Goal: Information Seeking & Learning: Learn about a topic

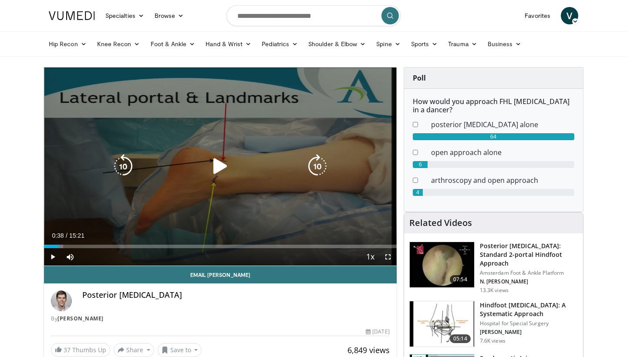
click at [219, 167] on icon "Video Player" at bounding box center [220, 166] width 24 height 24
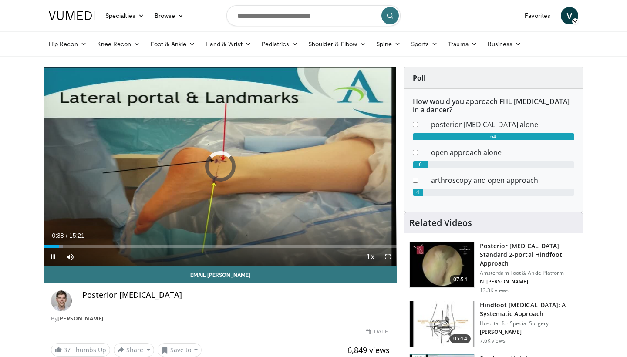
click at [53, 257] on span "Video Player" at bounding box center [52, 256] width 17 height 17
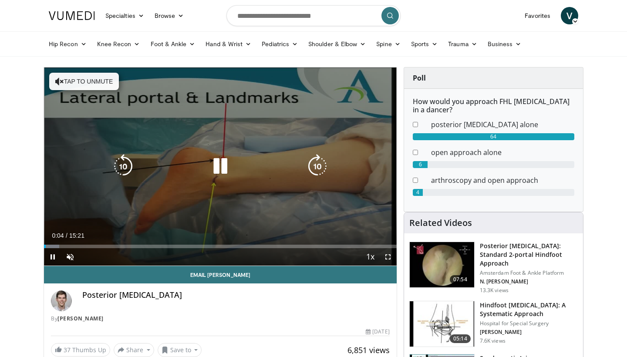
click at [216, 165] on icon "Video Player" at bounding box center [220, 166] width 24 height 24
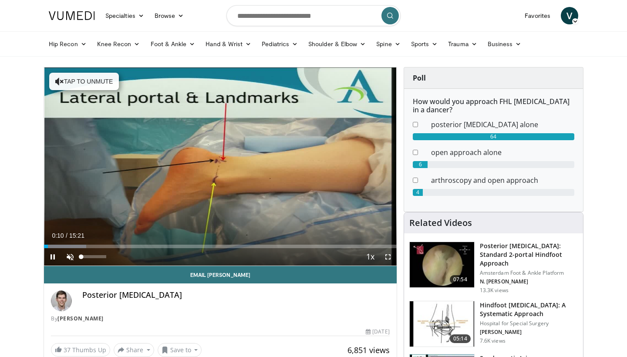
click at [70, 258] on span "Video Player" at bounding box center [69, 256] width 17 height 17
click at [386, 253] on span "Video Player" at bounding box center [387, 256] width 17 height 17
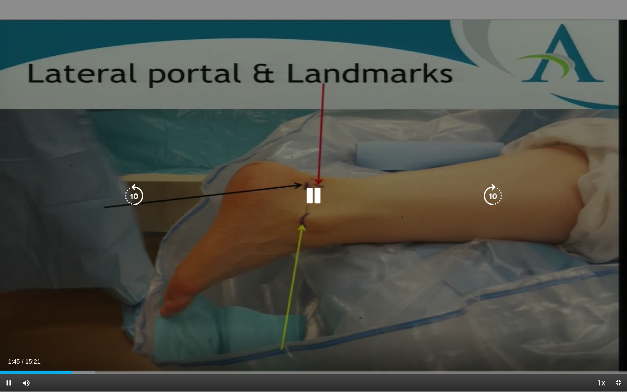
click at [313, 193] on icon "Video Player" at bounding box center [313, 196] width 24 height 24
click at [315, 194] on icon "Video Player" at bounding box center [313, 196] width 24 height 24
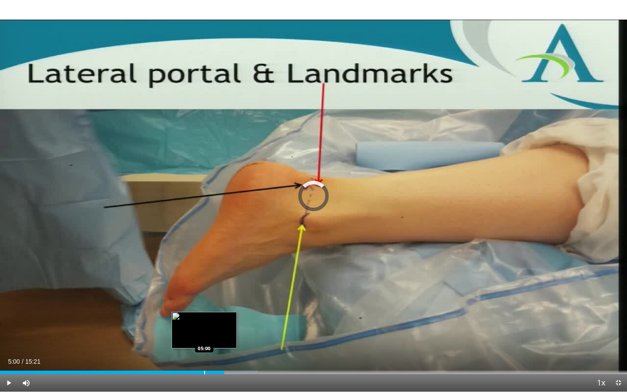
click at [204, 356] on div "Progress Bar" at bounding box center [204, 371] width 1 height 3
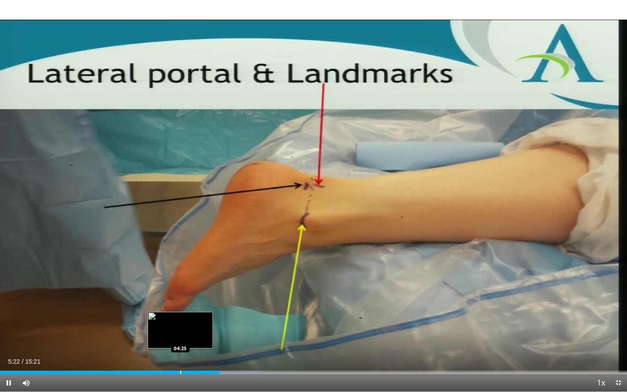
click at [180, 356] on div "Progress Bar" at bounding box center [180, 371] width 1 height 3
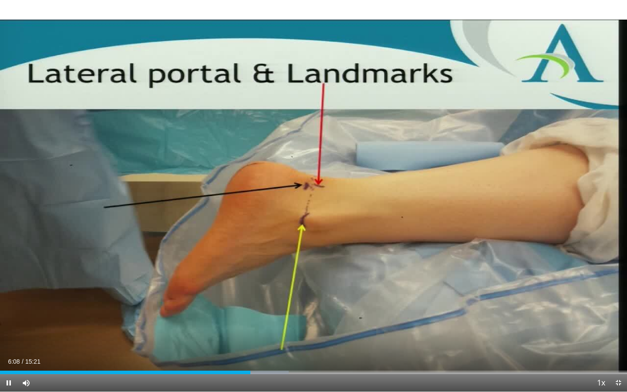
click at [9, 356] on span "Video Player" at bounding box center [8, 382] width 17 height 17
click at [10, 356] on span "Video Player" at bounding box center [8, 382] width 17 height 17
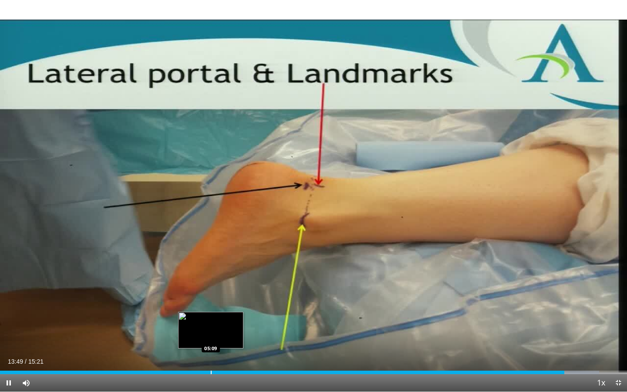
click at [211, 356] on div "Progress Bar" at bounding box center [211, 371] width 1 height 3
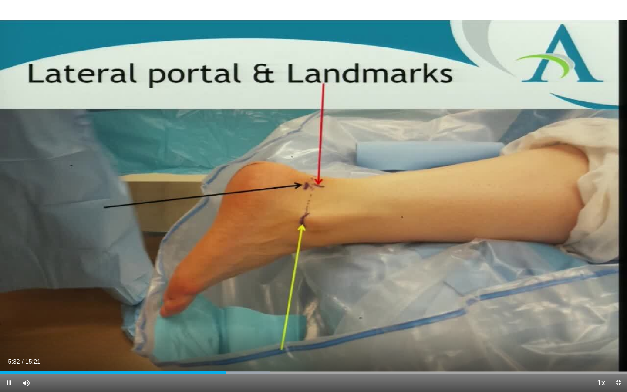
click at [10, 356] on span "Video Player" at bounding box center [8, 382] width 17 height 17
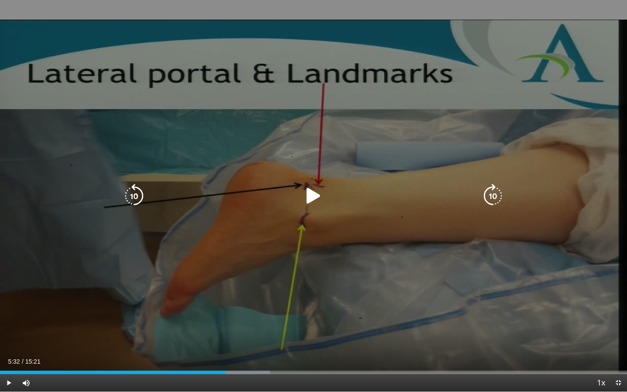
click at [310, 191] on icon "Video Player" at bounding box center [313, 196] width 24 height 24
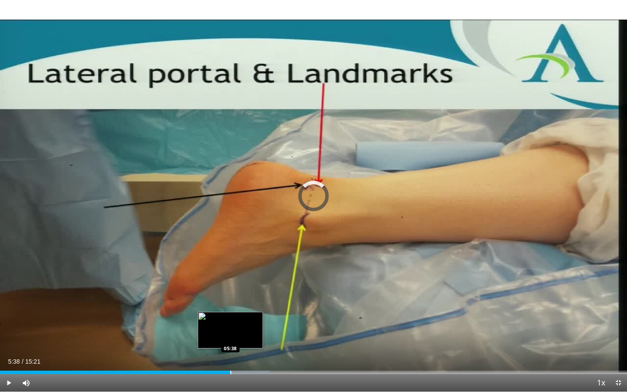
click at [230, 356] on div "Progress Bar" at bounding box center [230, 371] width 1 height 3
click at [235, 356] on div "Progress Bar" at bounding box center [235, 371] width 1 height 3
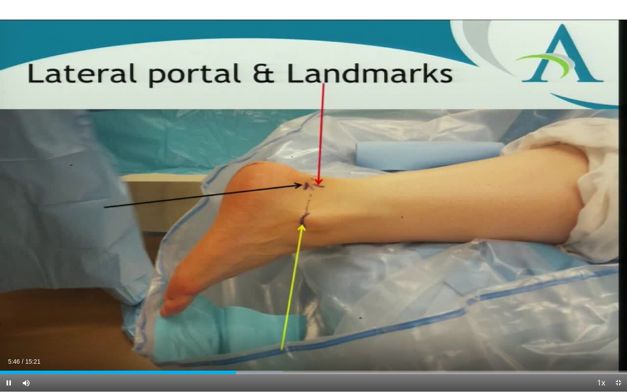
click at [246, 356] on div "Current Time 5:46 / Duration 15:21 Pause Skip Backward Skip Forward Mute Loaded…" at bounding box center [313, 382] width 627 height 17
click at [249, 356] on div "Progress Bar" at bounding box center [249, 371] width 1 height 3
click at [234, 356] on div "Progress Bar" at bounding box center [234, 371] width 1 height 3
click at [244, 356] on div "Current Time 5:45 / Duration 15:21 Pause Skip Backward Skip Forward Mute Loaded…" at bounding box center [313, 382] width 627 height 17
click at [242, 356] on div "Progress Bar" at bounding box center [242, 371] width 1 height 3
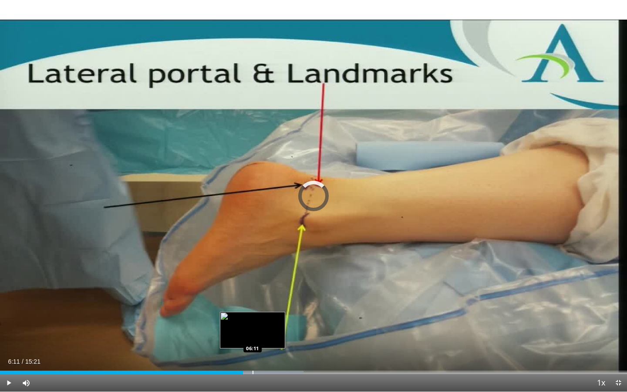
click at [252, 356] on div "Progress Bar" at bounding box center [252, 371] width 1 height 3
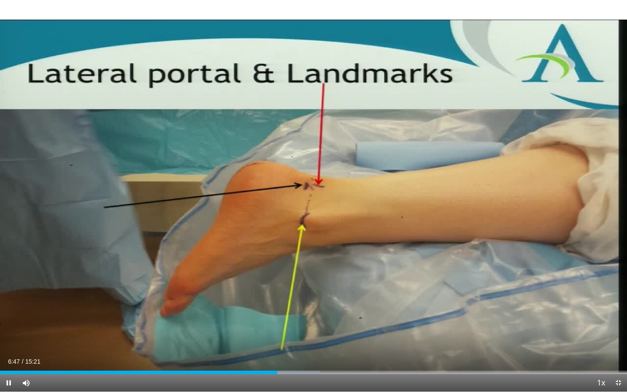
click at [8, 356] on span "Video Player" at bounding box center [8, 382] width 17 height 17
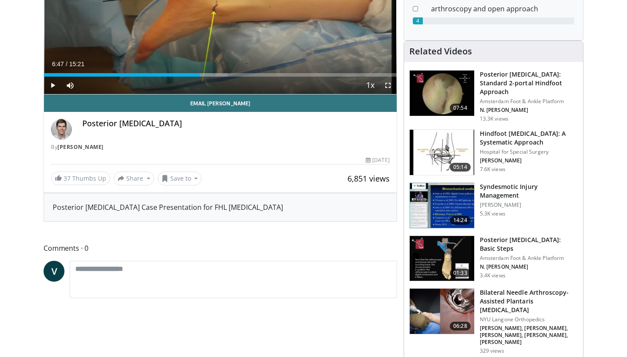
scroll to position [217, 0]
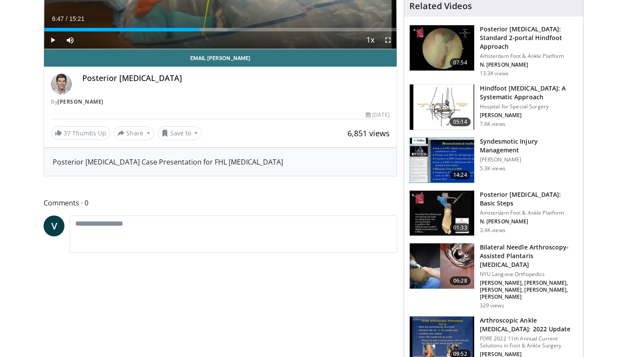
click at [502, 202] on h3 "Posterior Ankle Arthroscopy: Basic Steps" at bounding box center [529, 198] width 98 height 17
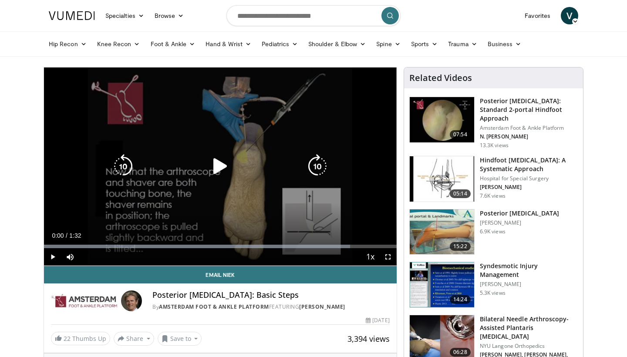
click at [216, 169] on icon "Video Player" at bounding box center [220, 166] width 24 height 24
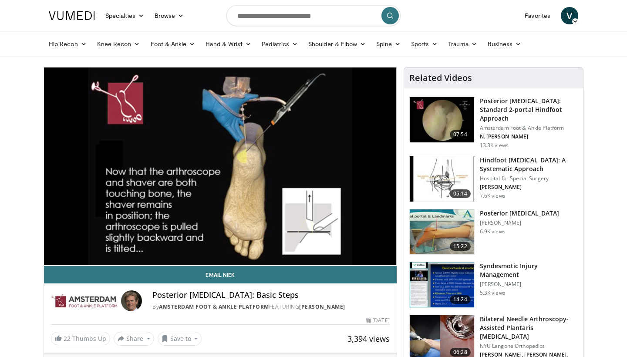
click at [507, 162] on h3 "Hindfoot [MEDICAL_DATA]: A Systematic Approach" at bounding box center [529, 164] width 98 height 17
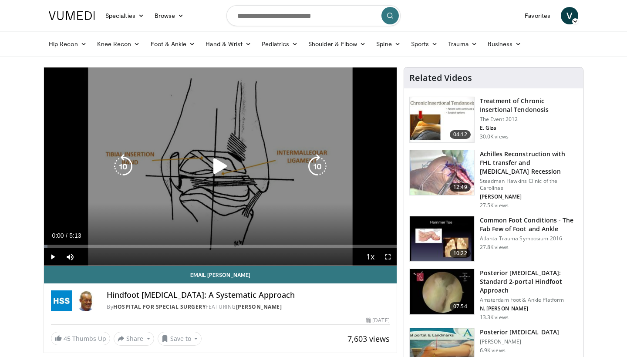
click at [222, 166] on icon "Video Player" at bounding box center [220, 166] width 24 height 24
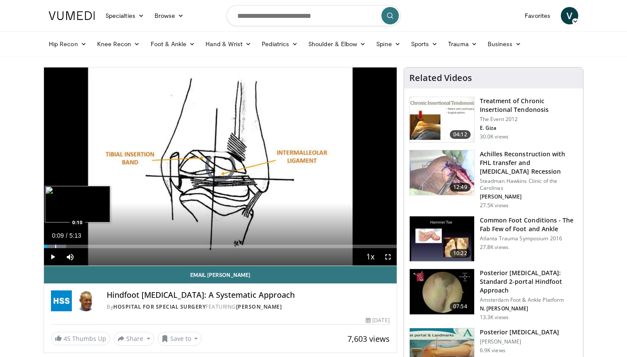
click at [55, 246] on div "Progress Bar" at bounding box center [55, 246] width 22 height 3
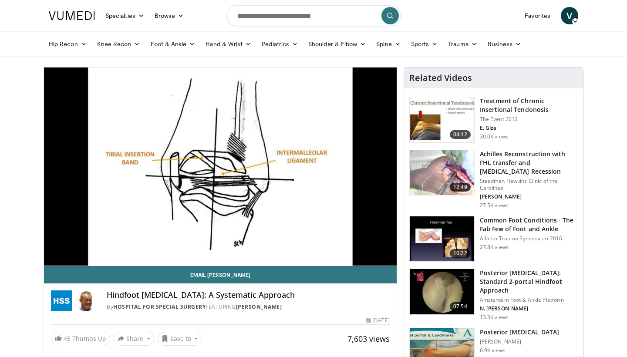
click at [64, 247] on div "10 seconds Tap to unmute" at bounding box center [220, 166] width 352 height 198
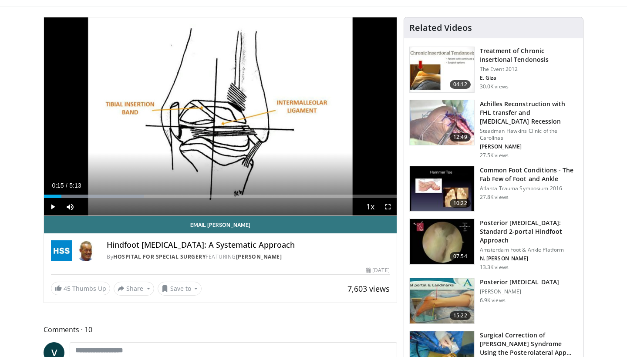
scroll to position [50, 0]
click at [55, 206] on span "Video Player" at bounding box center [52, 206] width 17 height 17
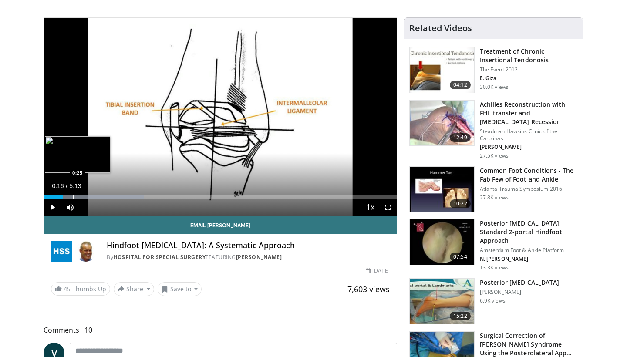
click at [73, 197] on div "Progress Bar" at bounding box center [73, 196] width 1 height 3
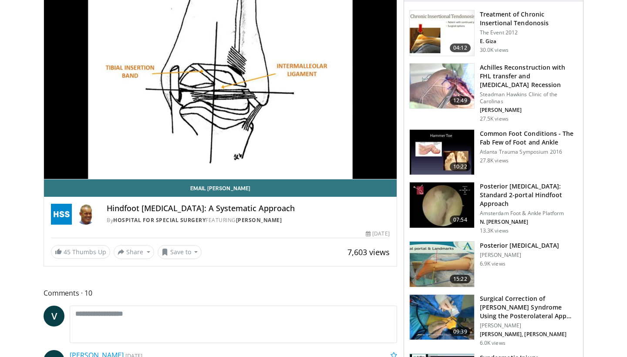
scroll to position [82, 0]
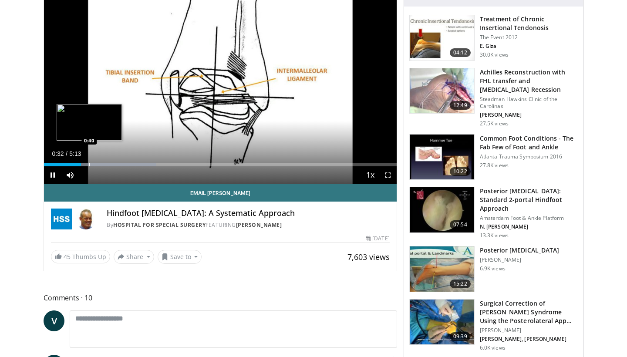
click at [89, 164] on div "Progress Bar" at bounding box center [89, 164] width 1 height 3
click at [100, 167] on div "Current Time 0:40 / Duration 5:13 Pause Skip Backward Skip Forward Mute 9% Load…" at bounding box center [220, 174] width 352 height 17
click at [99, 164] on div "Progress Bar" at bounding box center [111, 164] width 134 height 3
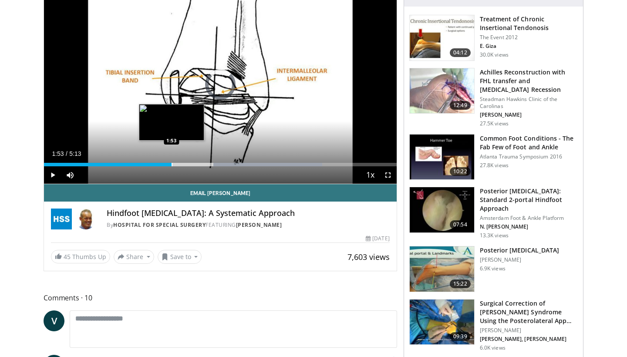
click at [171, 166] on div "Progress Bar" at bounding box center [171, 164] width 1 height 3
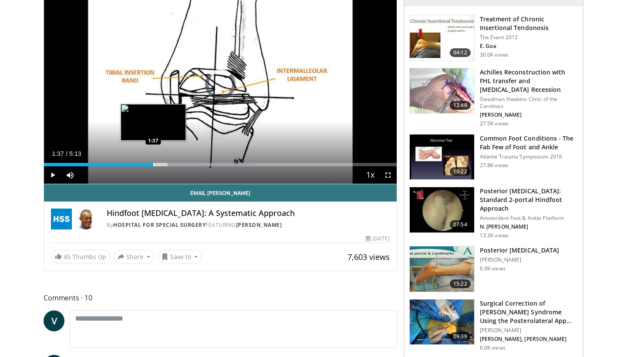
click at [153, 165] on div "Progress Bar" at bounding box center [153, 164] width 1 height 3
click at [143, 164] on div "Progress Bar" at bounding box center [143, 164] width 1 height 3
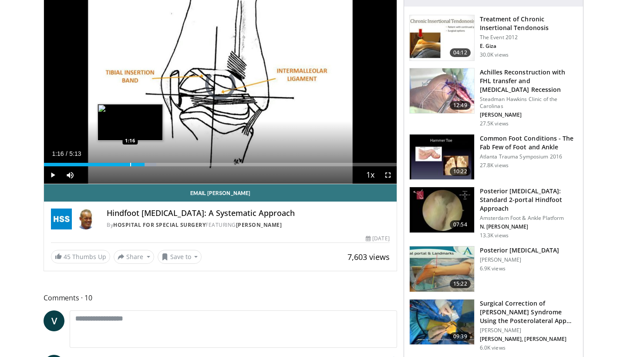
click at [130, 165] on div "1:29" at bounding box center [94, 164] width 101 height 3
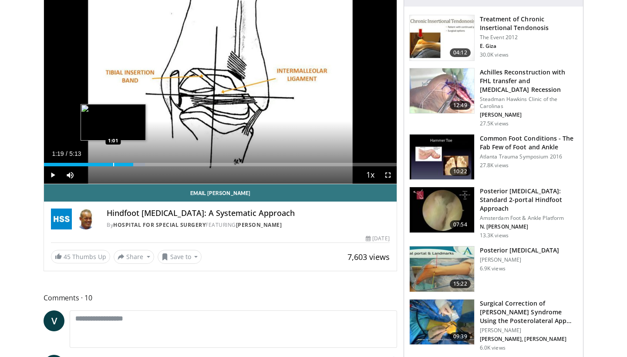
click at [113, 164] on div "Progress Bar" at bounding box center [113, 164] width 1 height 3
click at [122, 163] on div "Progress Bar" at bounding box center [122, 164] width 1 height 3
click at [129, 164] on div "Progress Bar" at bounding box center [129, 164] width 1 height 3
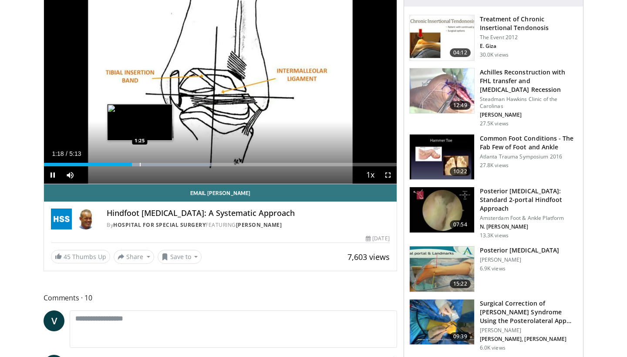
click at [140, 166] on div "Progress Bar" at bounding box center [140, 164] width 1 height 3
click at [145, 164] on div "Progress Bar" at bounding box center [145, 164] width 1 height 3
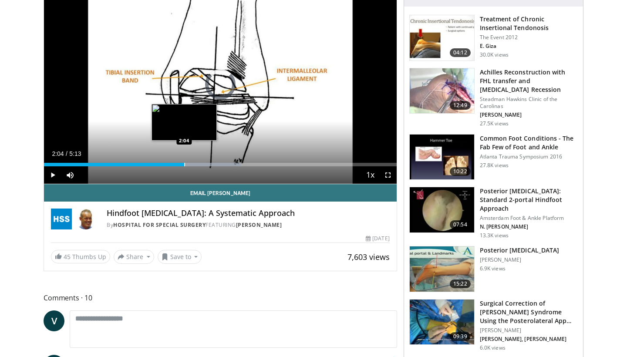
click at [184, 164] on div "Progress Bar" at bounding box center [184, 164] width 1 height 3
click at [173, 166] on div "Progress Bar" at bounding box center [173, 164] width 1 height 3
click at [165, 164] on div "Progress Bar" at bounding box center [165, 164] width 1 height 3
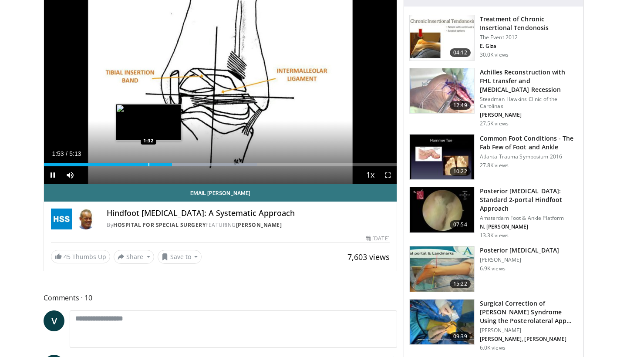
click at [148, 163] on div "Progress Bar" at bounding box center [148, 164] width 1 height 3
click at [132, 161] on div "Loaded : 35.08% 1:33 1:18" at bounding box center [220, 162] width 352 height 8
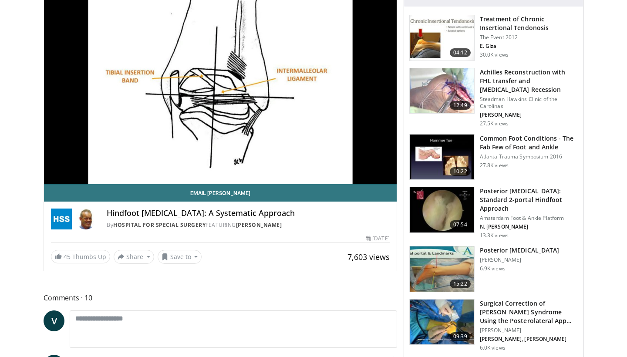
click at [122, 163] on div "10 seconds Tap to unmute" at bounding box center [220, 85] width 352 height 198
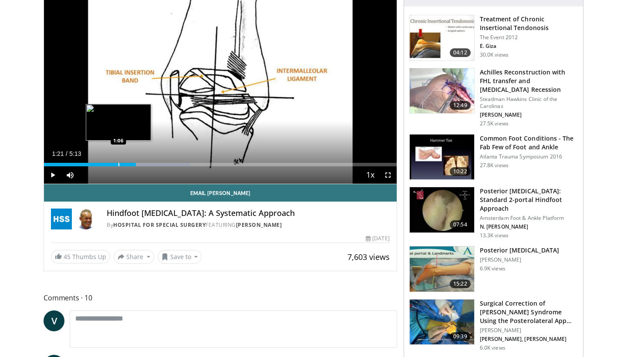
click at [118, 164] on div "Progress Bar" at bounding box center [118, 164] width 1 height 3
click at [107, 164] on div "Progress Bar" at bounding box center [107, 164] width 1 height 3
click at [97, 164] on div "Progress Bar" at bounding box center [97, 164] width 1 height 3
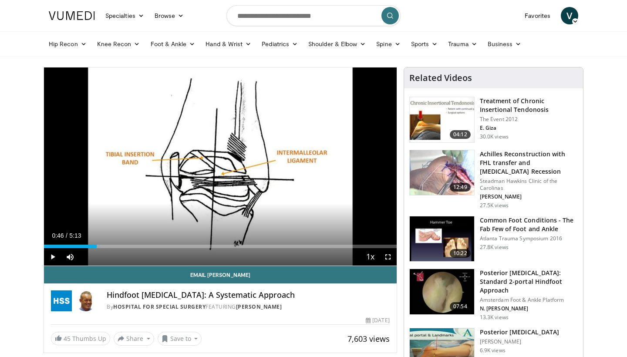
scroll to position [0, 0]
click at [273, 18] on input "Search topics, interventions" at bounding box center [313, 15] width 174 height 21
type input "**********"
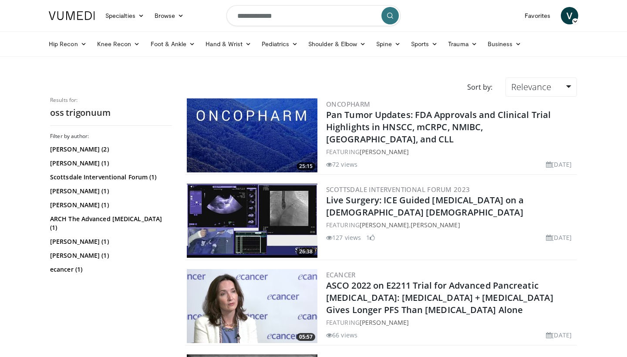
click at [275, 17] on input "**********" at bounding box center [313, 15] width 174 height 21
type input "**********"
click at [390, 17] on icon "submit" at bounding box center [389, 15] width 7 height 7
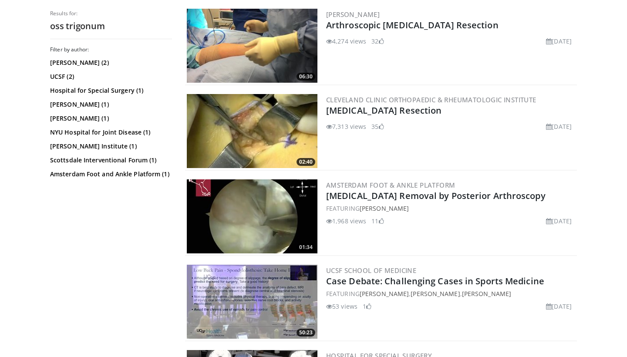
scroll to position [287, 0]
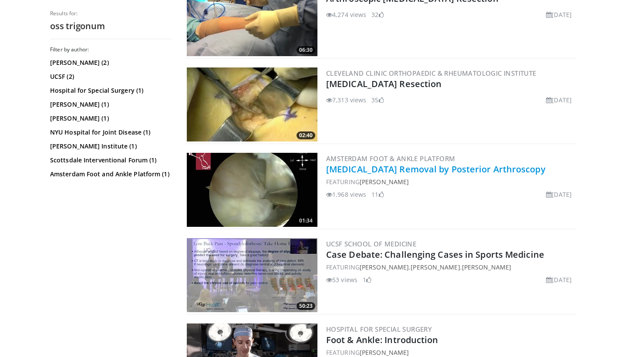
click at [414, 170] on link "[MEDICAL_DATA] Removal by Posterior Arthroscopy" at bounding box center [435, 169] width 219 height 12
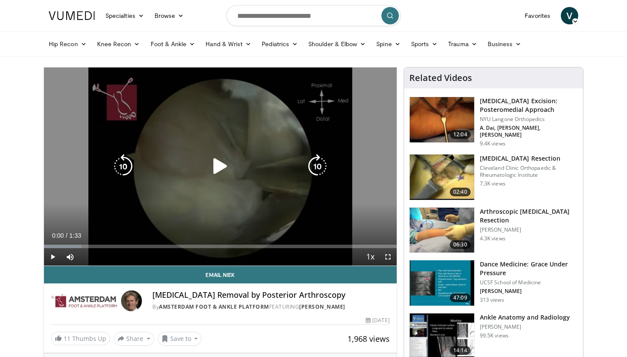
click at [215, 164] on icon "Video Player" at bounding box center [220, 166] width 24 height 24
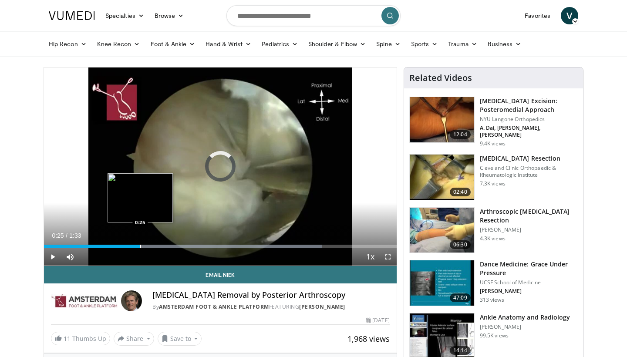
click at [140, 246] on div "Loaded : 78.86% 0:25 0:25" at bounding box center [220, 246] width 352 height 3
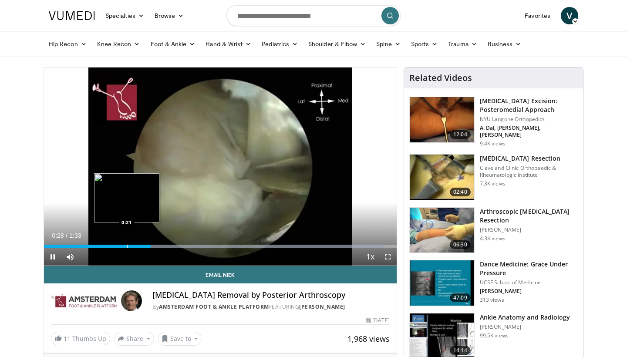
click at [127, 245] on div "Progress Bar" at bounding box center [127, 246] width 1 height 3
click at [119, 244] on div "Loaded : 99.86% 0:26 0:19" at bounding box center [220, 244] width 352 height 8
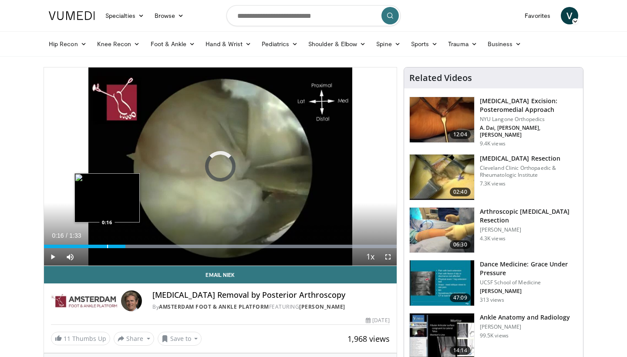
click at [107, 244] on div "Loaded : 99.86% 0:21 0:16" at bounding box center [220, 244] width 352 height 8
click at [98, 245] on div "Progress Bar" at bounding box center [98, 246] width 1 height 3
click at [87, 243] on div "Loaded : 99.86% 0:15 0:11" at bounding box center [220, 244] width 352 height 8
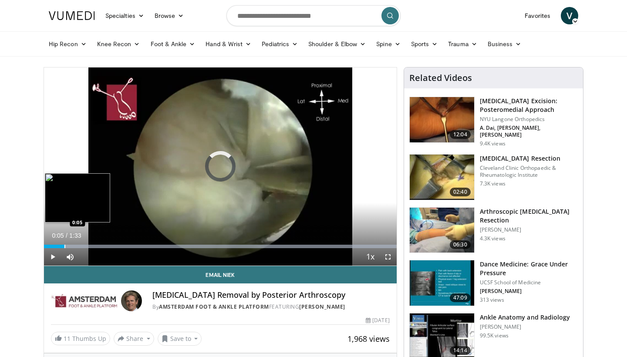
click at [64, 245] on div "Progress Bar" at bounding box center [64, 246] width 1 height 3
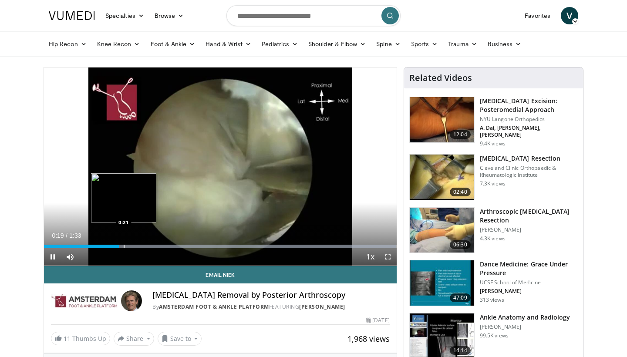
click at [124, 247] on div "Progress Bar" at bounding box center [124, 246] width 1 height 3
click at [143, 245] on div "Progress Bar" at bounding box center [142, 246] width 1 height 3
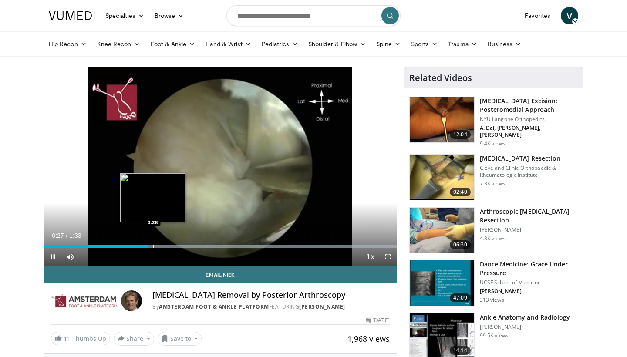
click at [153, 245] on div "Progress Bar" at bounding box center [153, 246] width 1 height 3
click at [163, 247] on div "Progress Bar" at bounding box center [163, 246] width 1 height 3
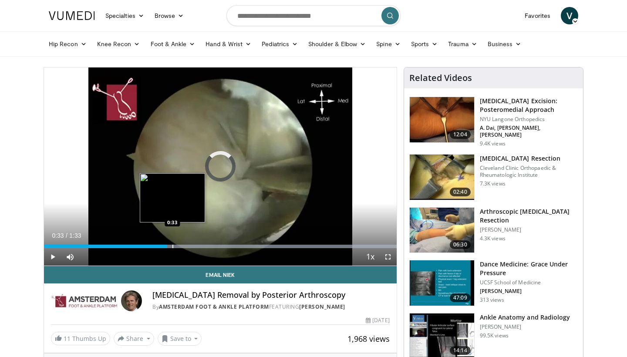
click at [172, 246] on div "Progress Bar" at bounding box center [172, 246] width 1 height 3
click at [183, 247] on div "Progress Bar" at bounding box center [183, 246] width 1 height 3
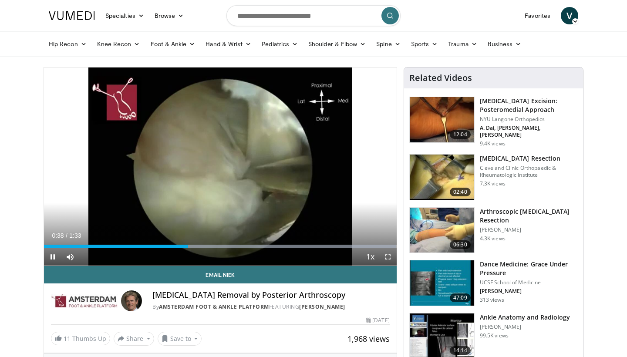
click at [190, 248] on div "Current Time 0:38 / Duration 1:33 Pause Skip Backward Skip Forward Mute 68% Loa…" at bounding box center [220, 256] width 352 height 17
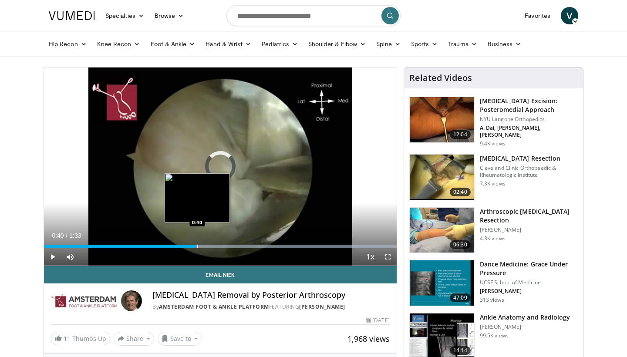
click at [197, 248] on div "Progress Bar" at bounding box center [197, 246] width 1 height 3
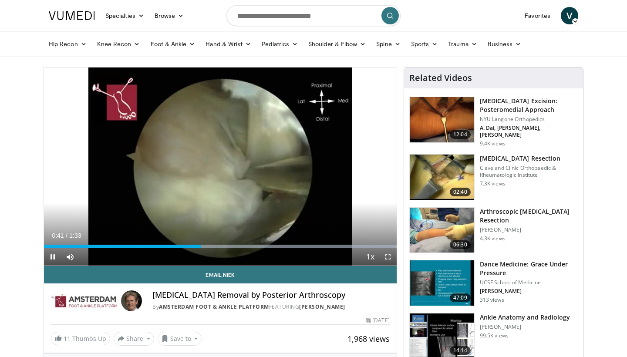
click at [205, 248] on div "Current Time 0:41 / Duration 1:33 Pause Skip Backward Skip Forward Mute 68% Loa…" at bounding box center [220, 256] width 352 height 17
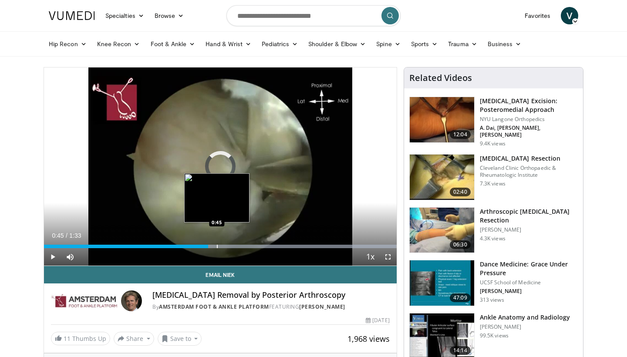
click at [217, 245] on div "Progress Bar" at bounding box center [217, 246] width 1 height 3
click at [228, 246] on div "Progress Bar" at bounding box center [228, 246] width 1 height 3
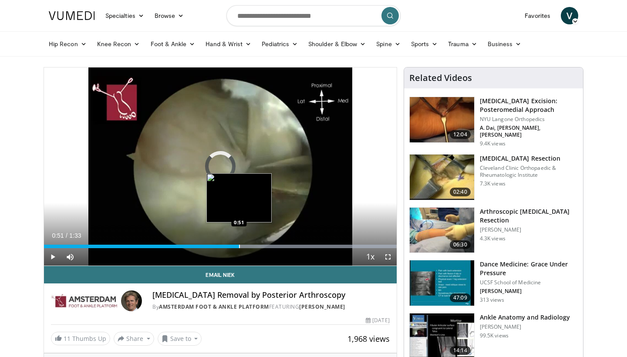
click at [239, 248] on div "Progress Bar" at bounding box center [239, 246] width 1 height 3
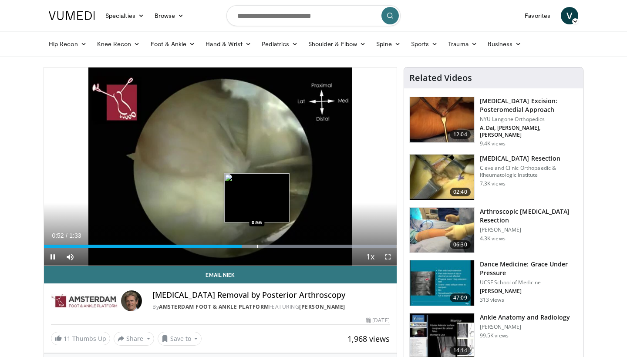
click at [257, 246] on div "Progress Bar" at bounding box center [257, 246] width 1 height 3
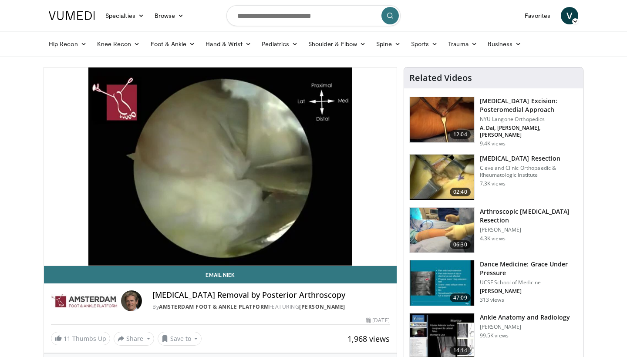
click at [271, 246] on div "10 seconds Tap to unmute" at bounding box center [220, 166] width 352 height 198
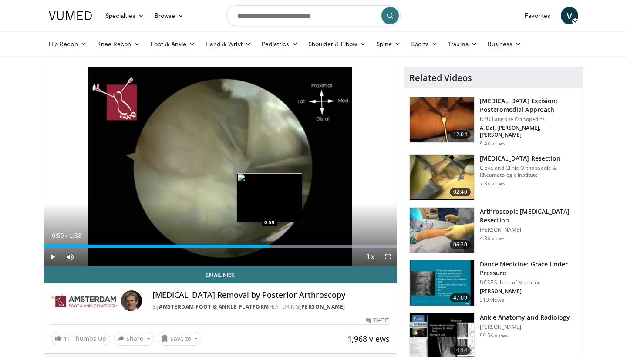
click at [269, 245] on div "Progress Bar" at bounding box center [269, 246] width 1 height 3
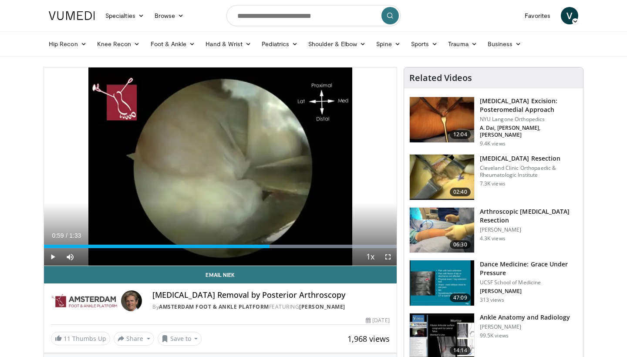
click at [54, 254] on span "Video Player" at bounding box center [52, 256] width 17 height 17
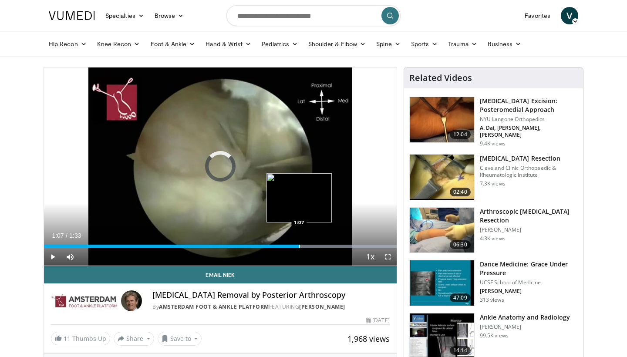
click at [299, 245] on div "Progress Bar" at bounding box center [299, 246] width 1 height 3
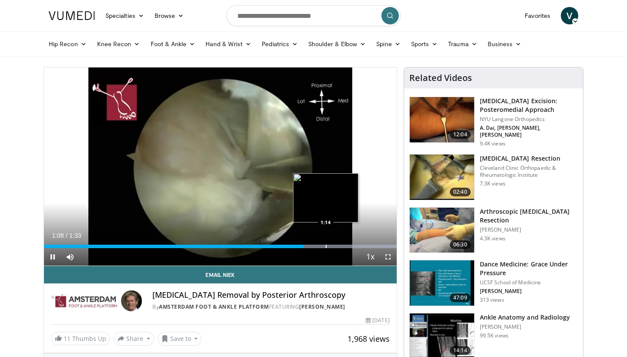
click at [325, 245] on div "Progress Bar" at bounding box center [325, 246] width 1 height 3
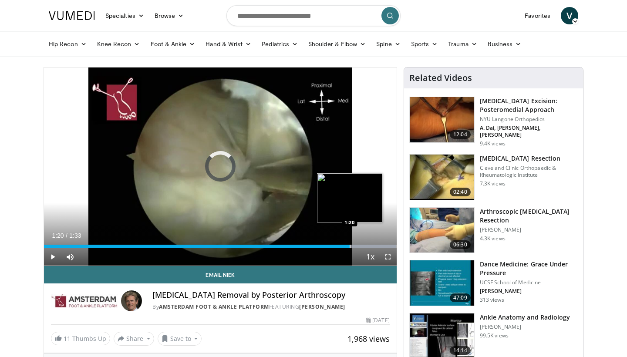
click at [349, 247] on div "Progress Bar" at bounding box center [349, 246] width 1 height 3
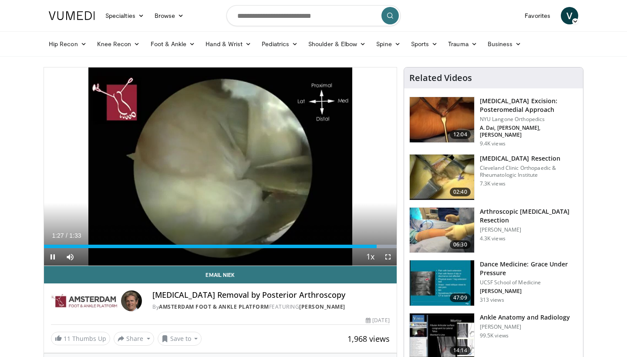
click at [52, 258] on span "Video Player" at bounding box center [52, 256] width 17 height 17
